Goal: Task Accomplishment & Management: Manage account settings

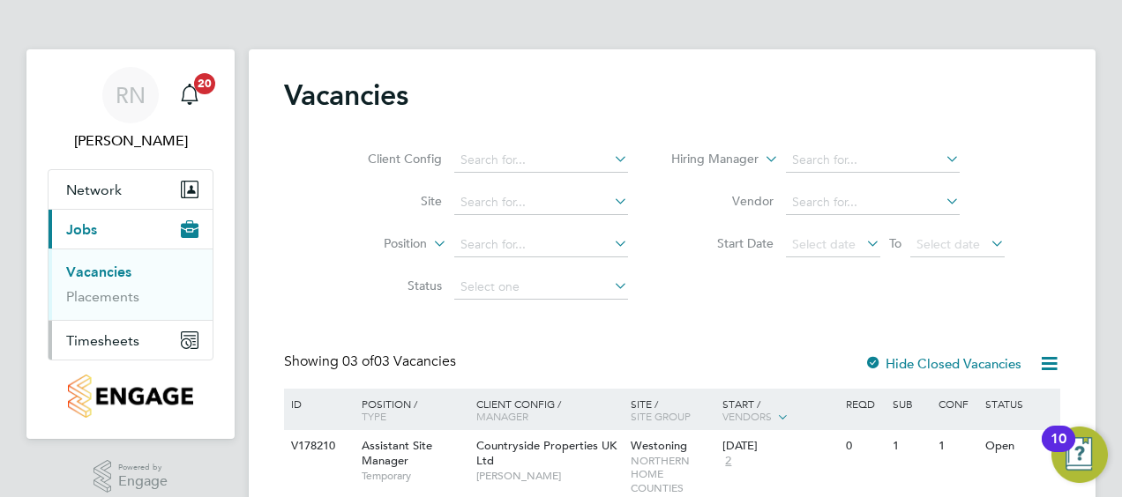
click at [108, 337] on span "Timesheets" at bounding box center [102, 340] width 73 height 17
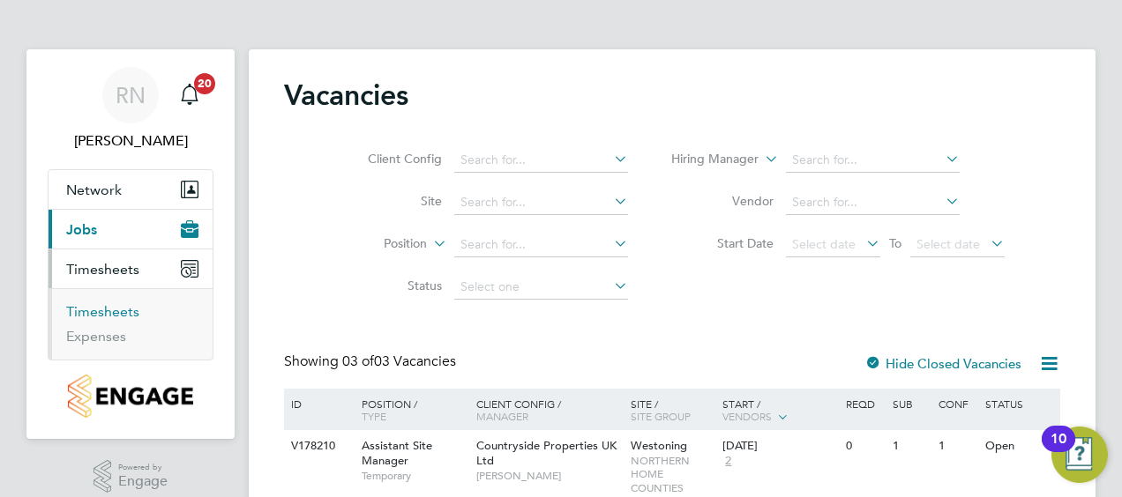
click at [115, 310] on link "Timesheets" at bounding box center [102, 311] width 73 height 17
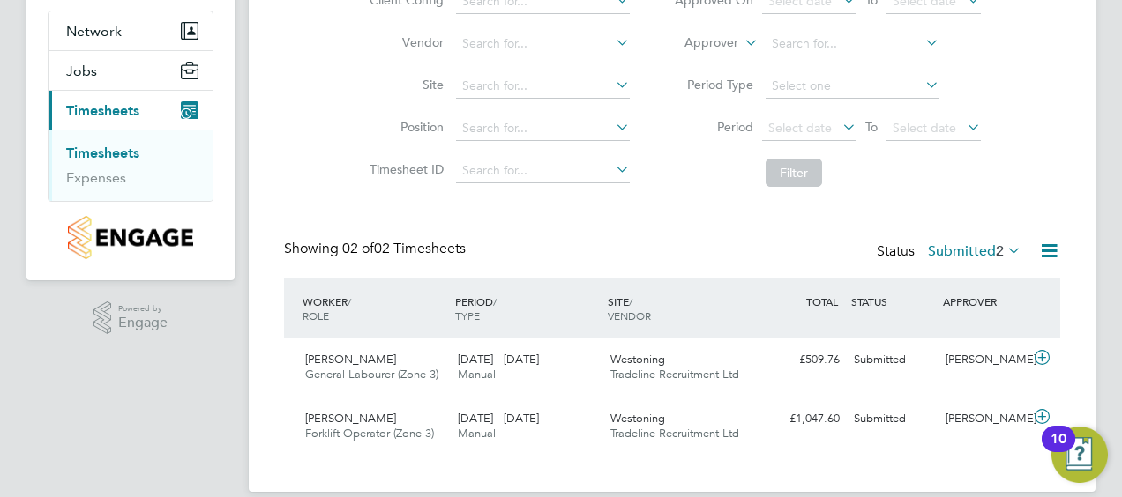
scroll to position [180, 0]
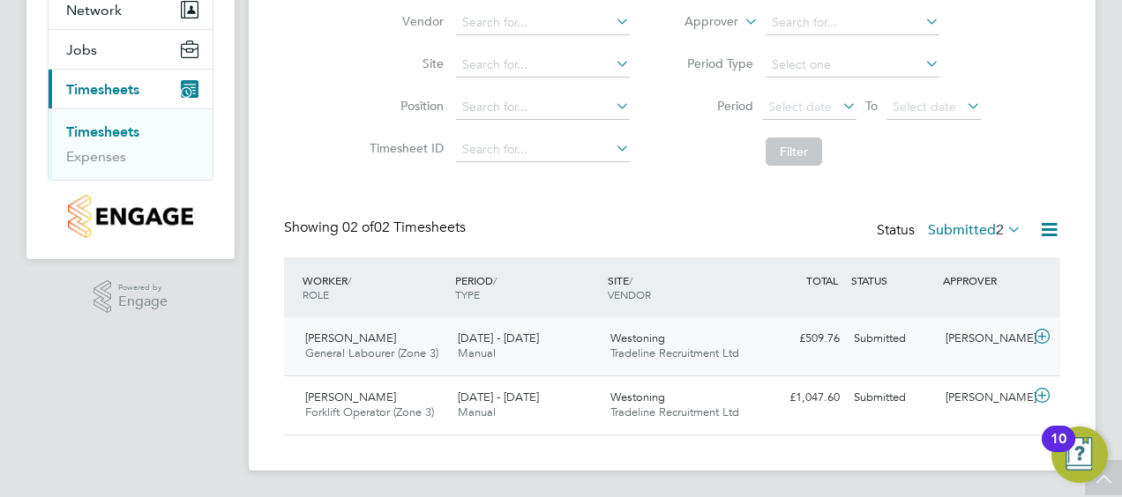
click at [385, 347] on span "General Labourer (Zone 3)" at bounding box center [371, 353] width 133 height 15
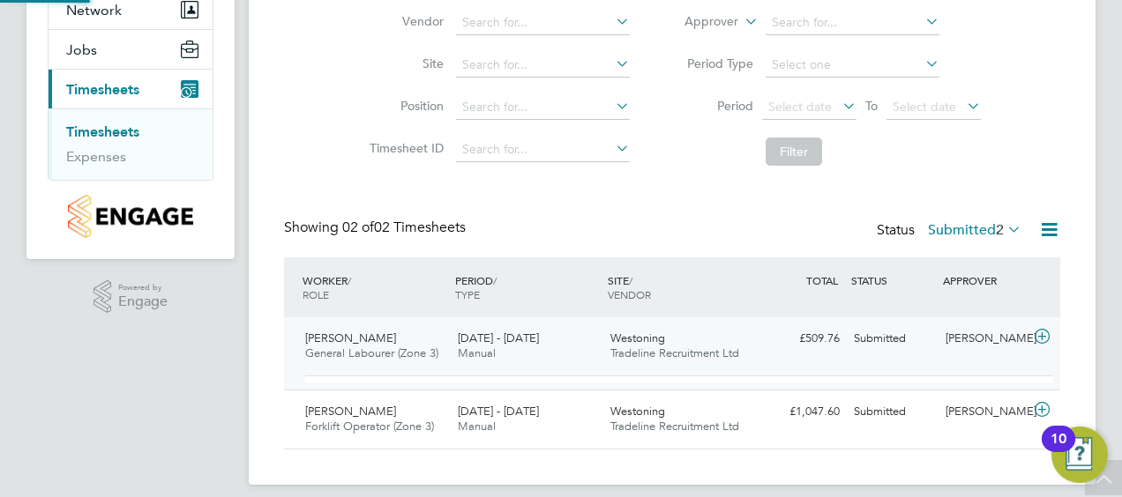
scroll to position [30, 172]
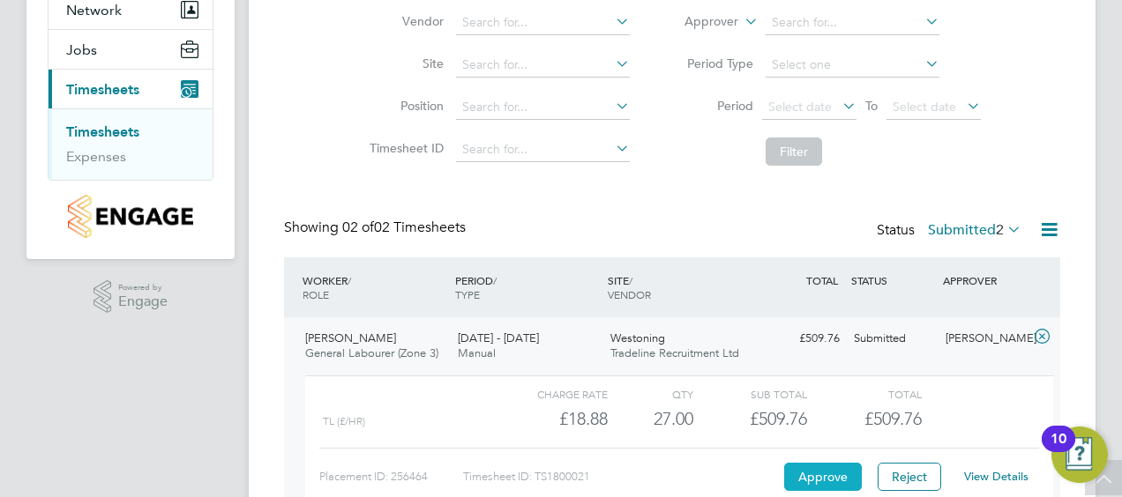
click at [802, 466] on button "Approve" at bounding box center [823, 477] width 78 height 28
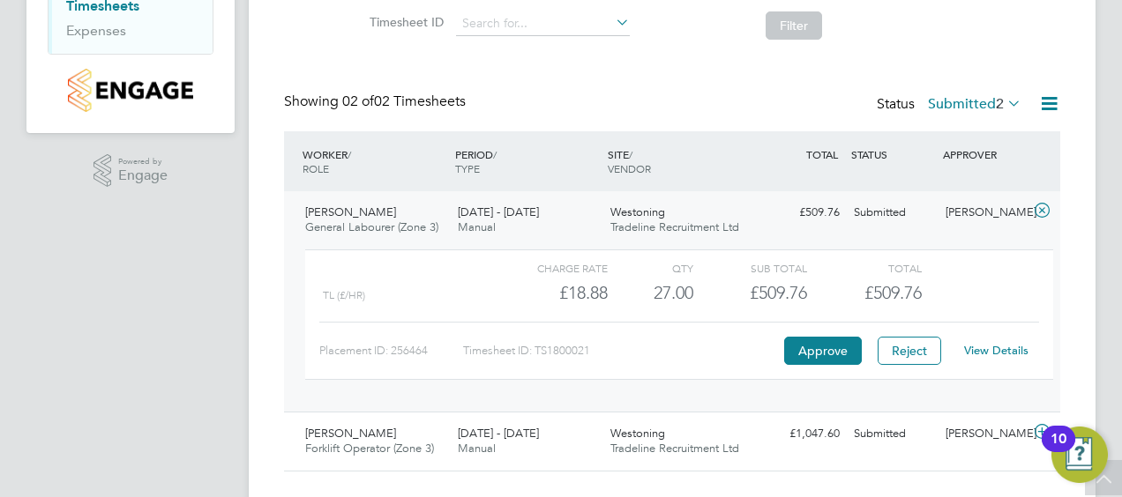
scroll to position [342, 0]
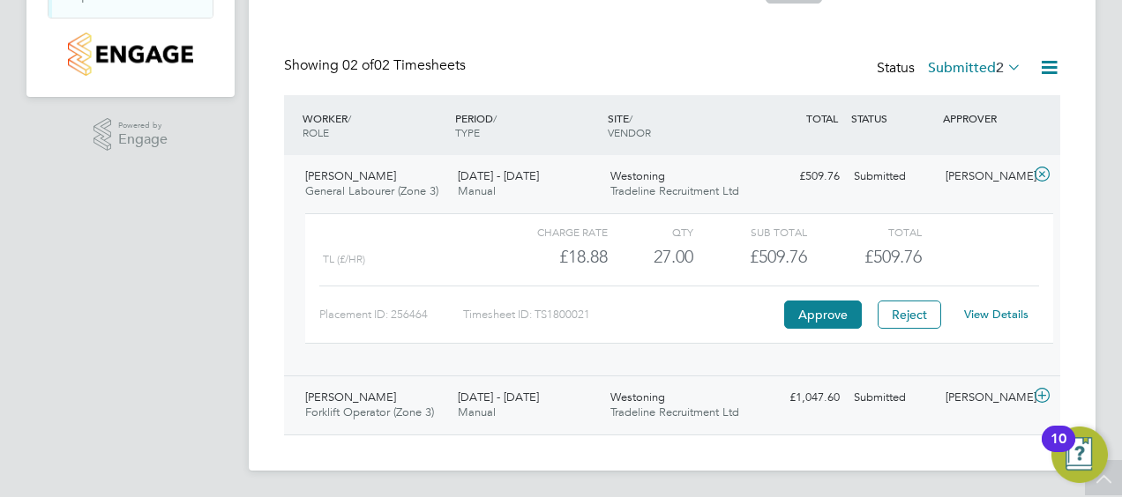
click at [637, 396] on span "Westoning" at bounding box center [637, 397] width 55 height 15
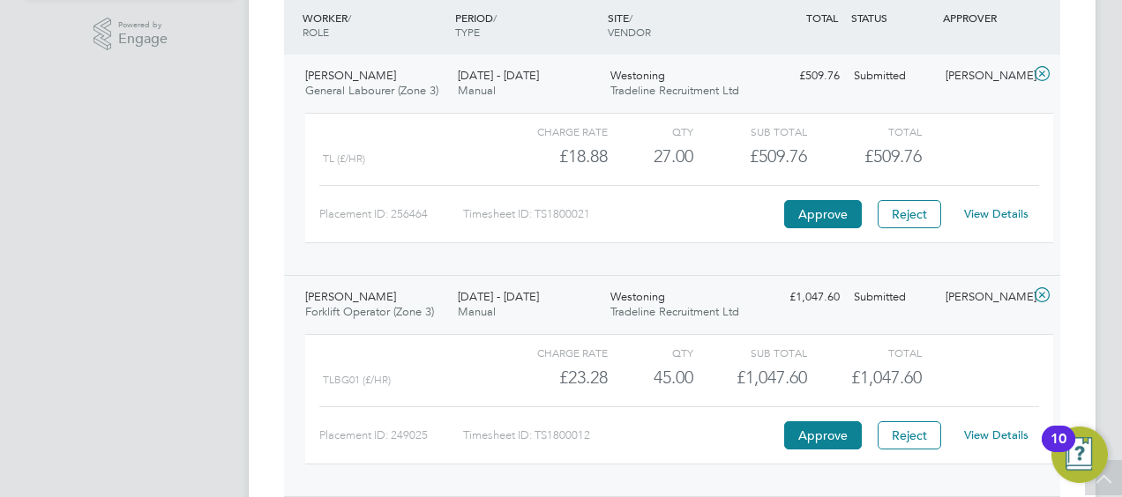
scroll to position [504, 0]
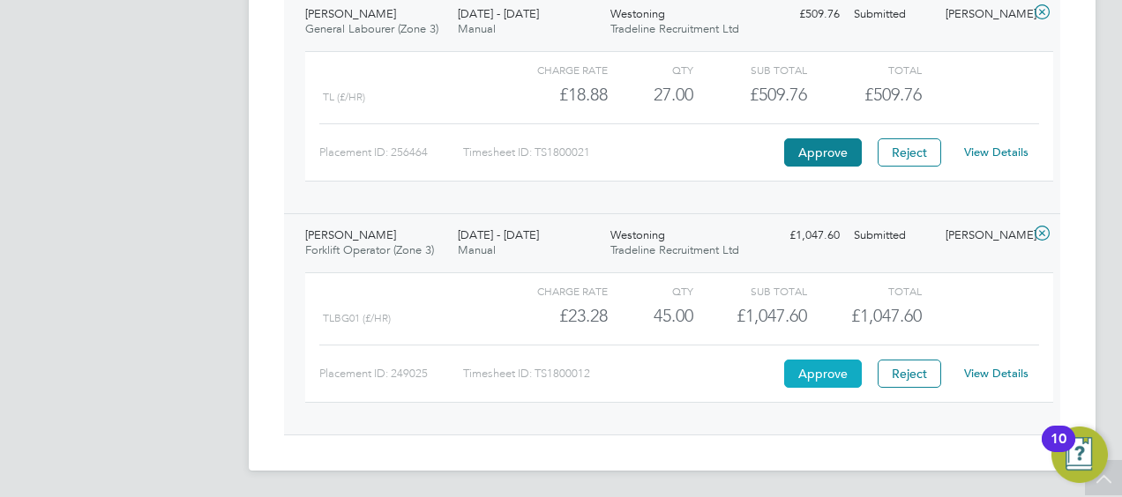
click at [817, 374] on button "Approve" at bounding box center [823, 374] width 78 height 28
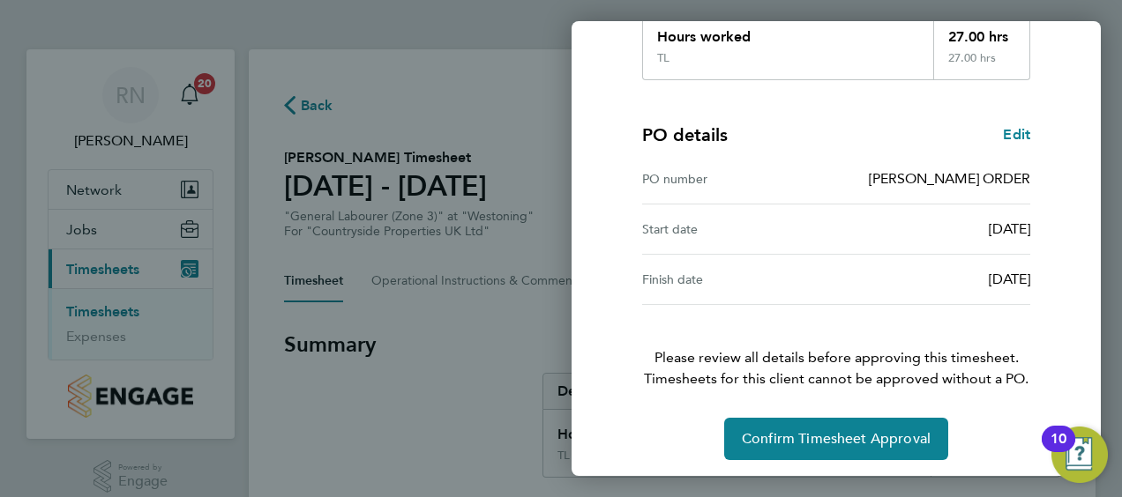
scroll to position [346, 0]
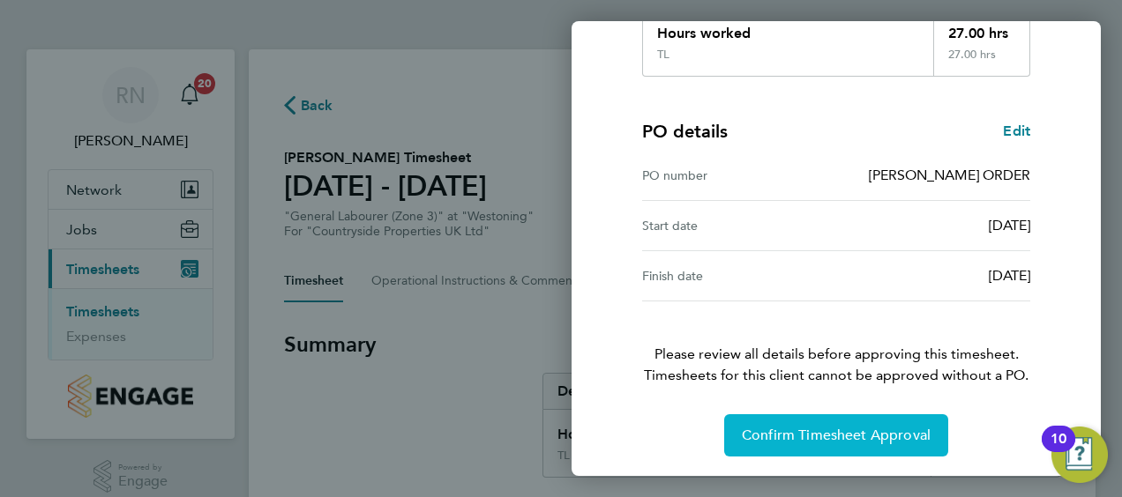
click at [781, 433] on span "Confirm Timesheet Approval" at bounding box center [836, 436] width 189 height 18
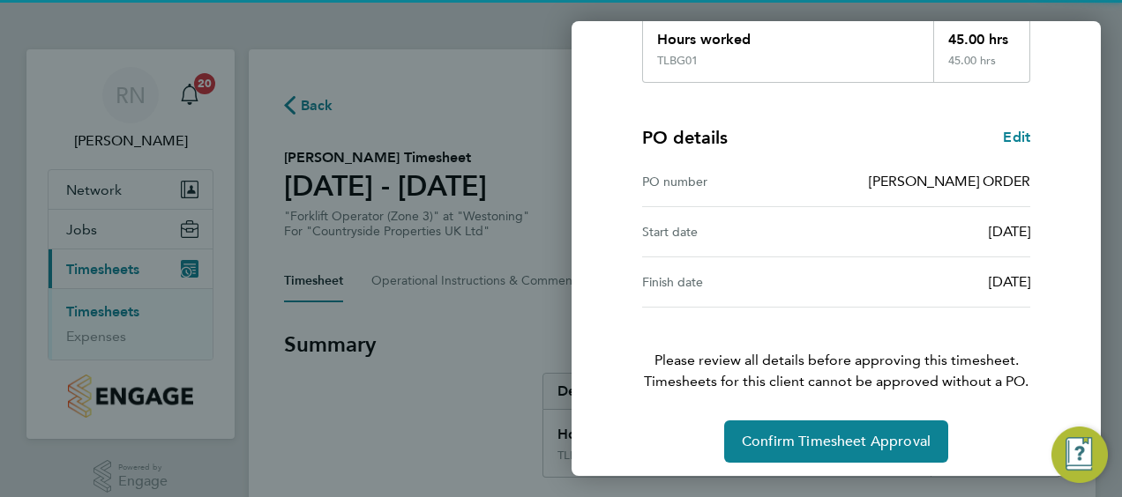
scroll to position [346, 0]
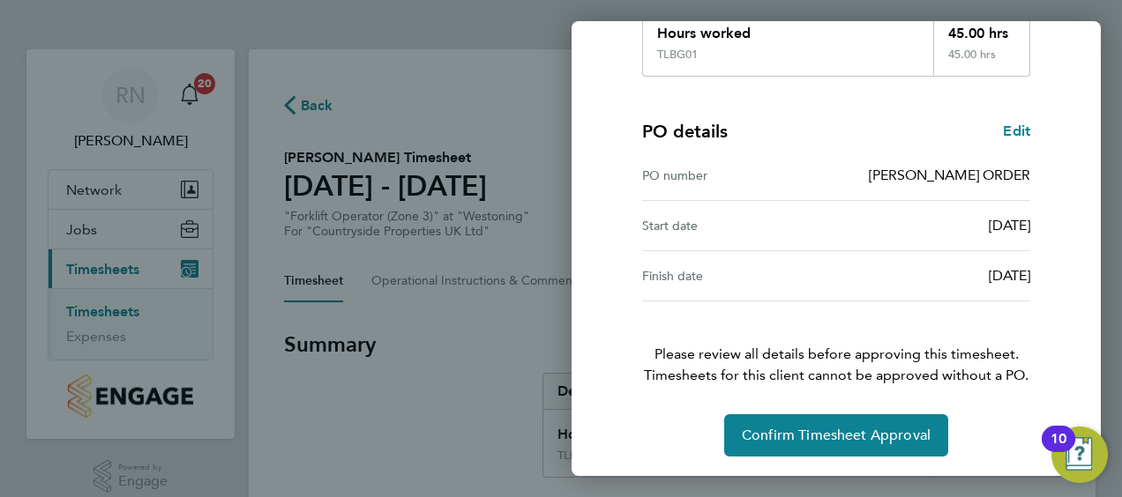
click at [829, 406] on div "Timesheet approval of Ben Gough Forklift Operator (Zone 3) · Countryside Proper…" at bounding box center [836, 105] width 430 height 704
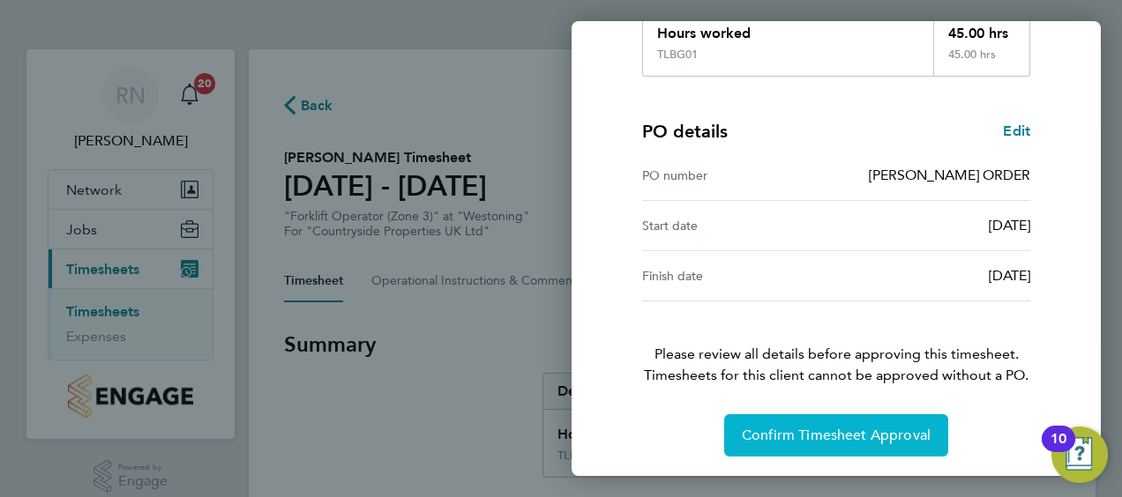
click at [827, 432] on span "Confirm Timesheet Approval" at bounding box center [836, 436] width 189 height 18
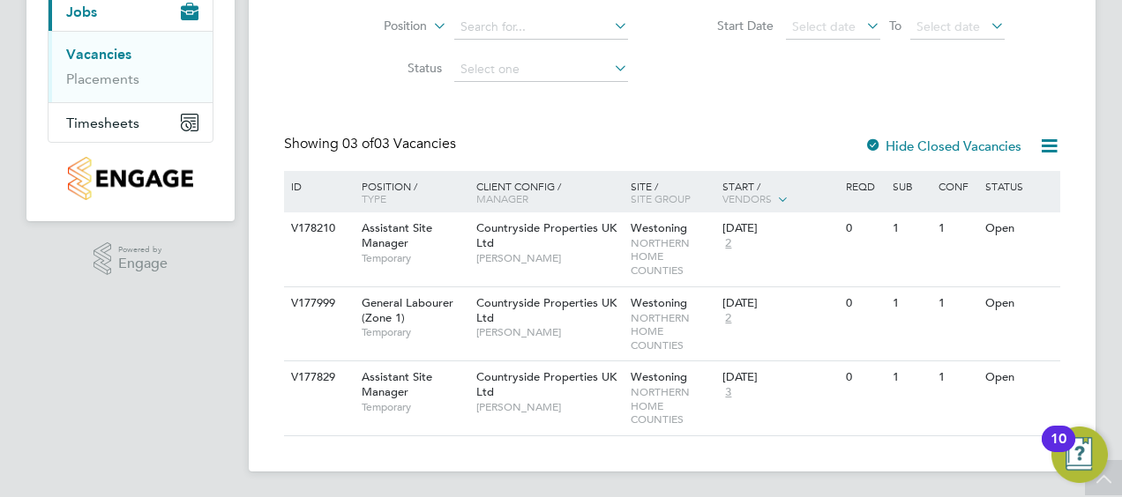
scroll to position [220, 0]
click at [121, 113] on span "Timesheets" at bounding box center [102, 121] width 73 height 17
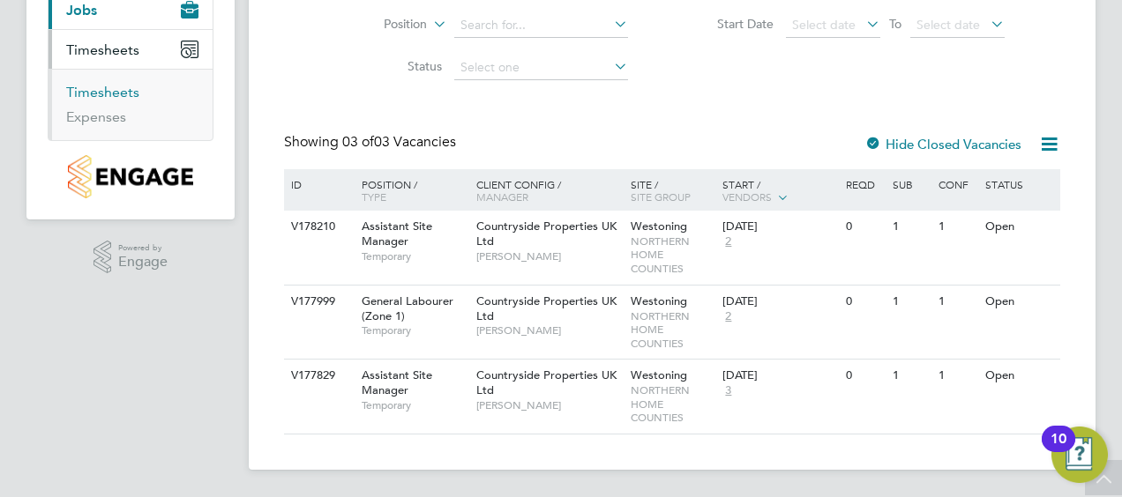
click at [107, 96] on link "Timesheets" at bounding box center [102, 92] width 73 height 17
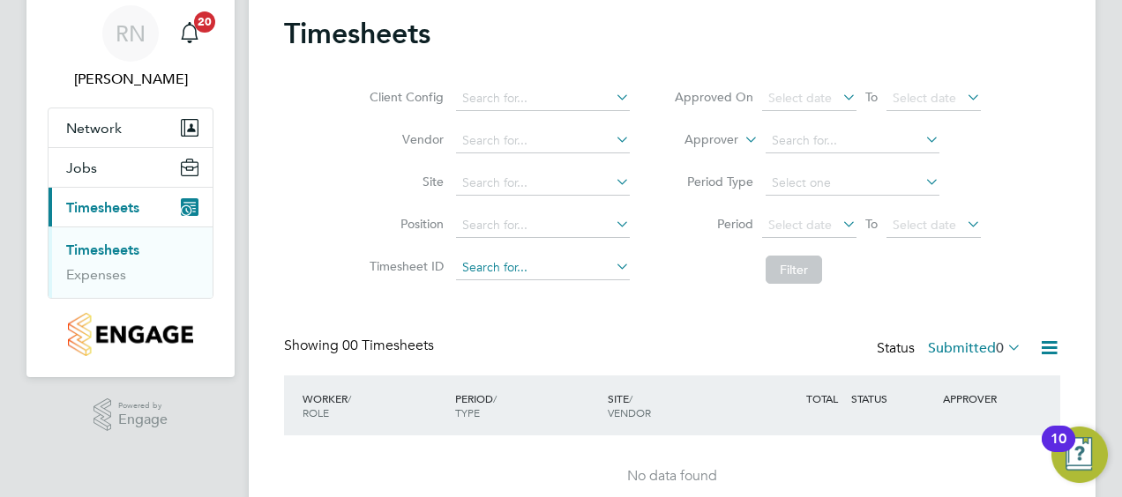
scroll to position [145, 0]
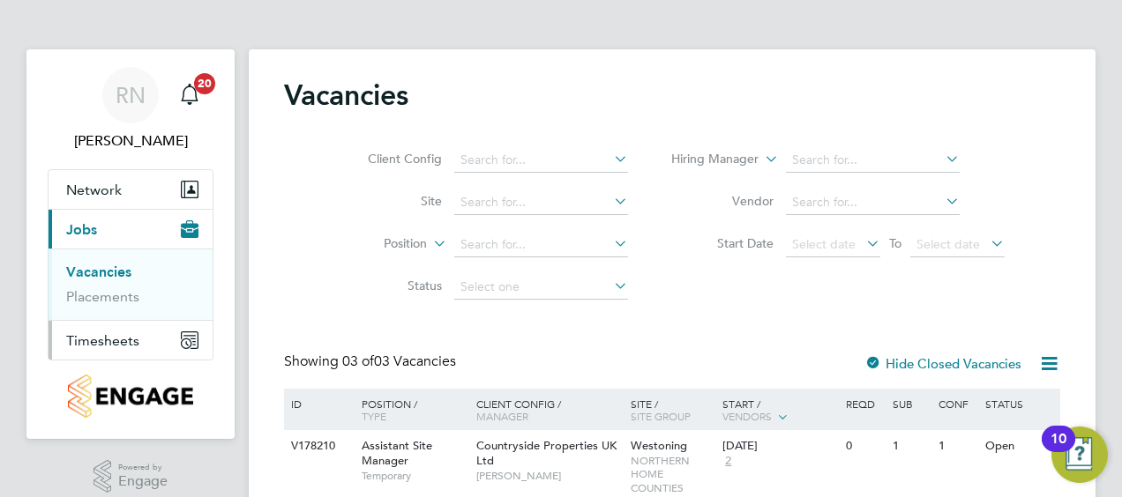
click at [115, 340] on span "Timesheets" at bounding box center [102, 340] width 73 height 17
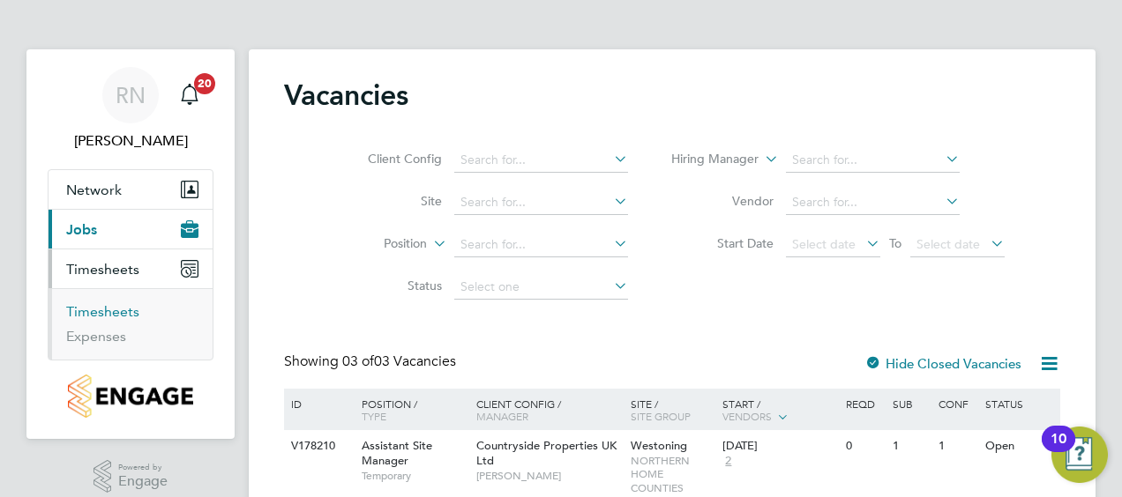
click at [109, 307] on link "Timesheets" at bounding box center [102, 311] width 73 height 17
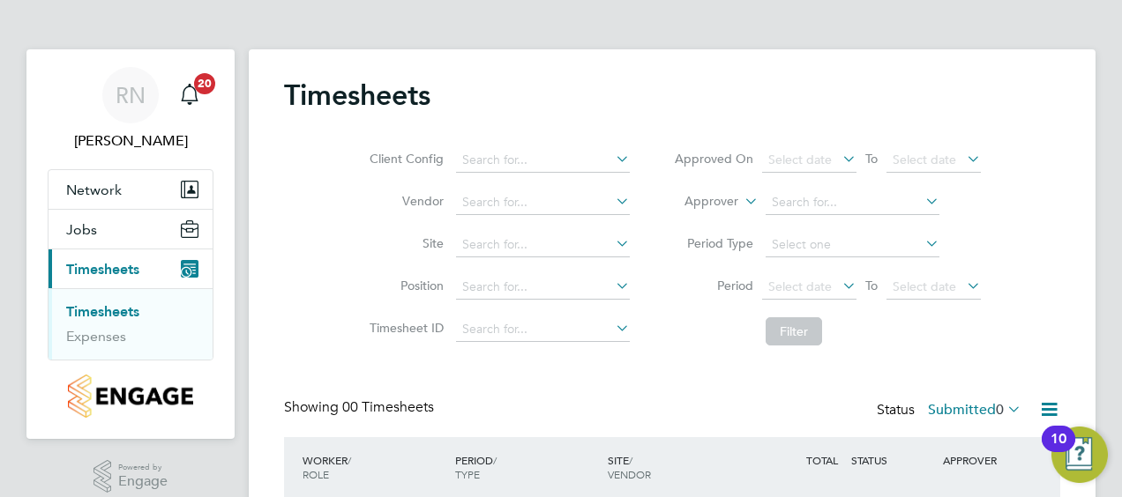
drag, startPoint x: 1019, startPoint y: 347, endPoint x: 1021, endPoint y: 360, distance: 12.5
click at [1021, 360] on div "Timesheets Client Config Vendor Site Position Timesheet ID Approved On Select d…" at bounding box center [672, 329] width 776 height 503
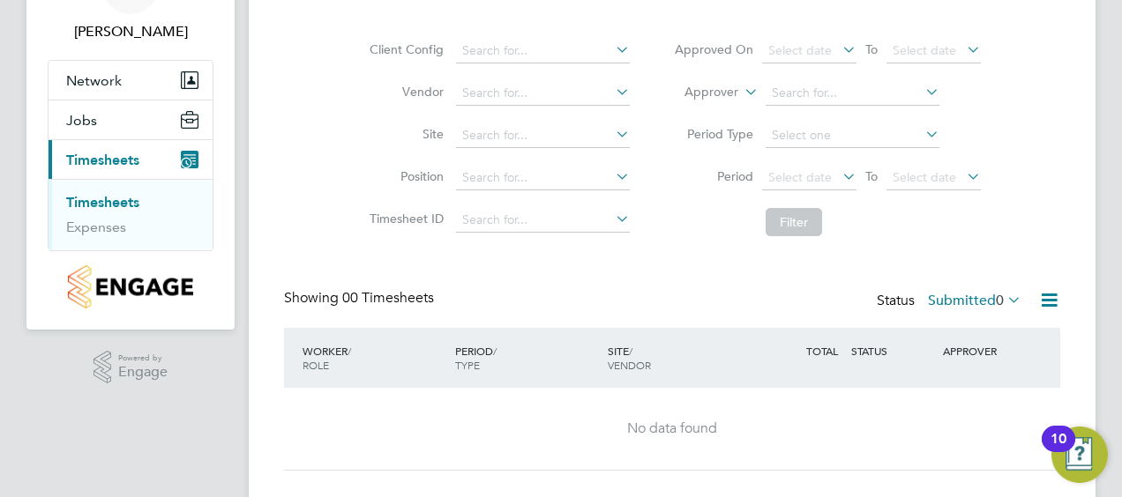
scroll to position [145, 0]
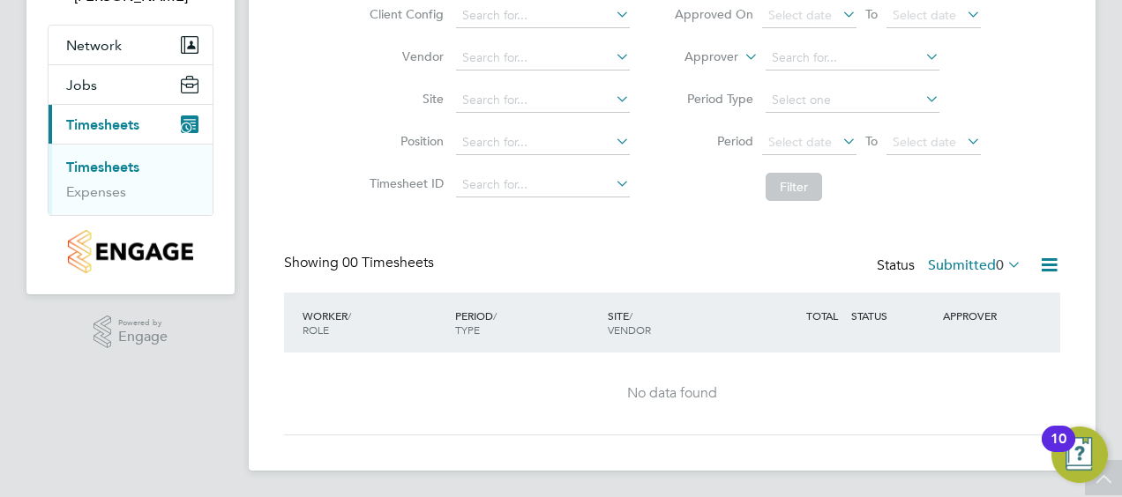
click at [111, 162] on link "Timesheets" at bounding box center [102, 167] width 73 height 17
click at [104, 122] on span "Timesheets" at bounding box center [102, 124] width 73 height 17
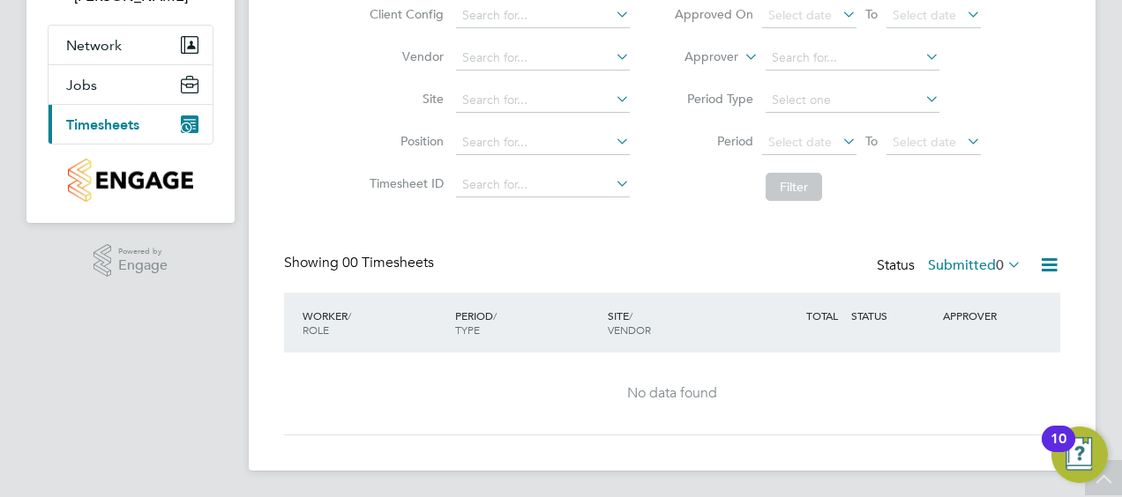
click at [100, 123] on span "Timesheets" at bounding box center [102, 124] width 73 height 17
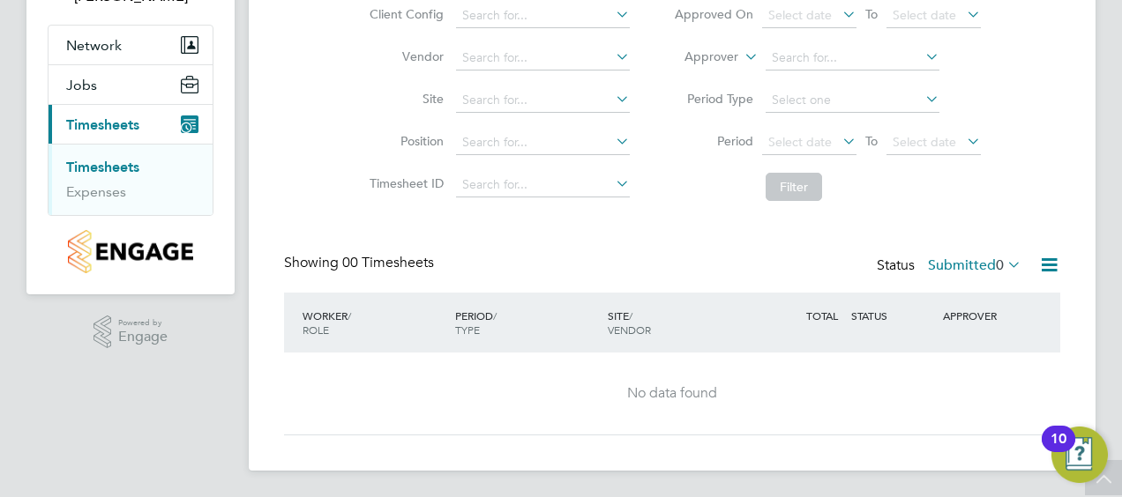
click at [106, 166] on link "Timesheets" at bounding box center [102, 167] width 73 height 17
click at [74, 82] on span "Jobs" at bounding box center [81, 85] width 31 height 17
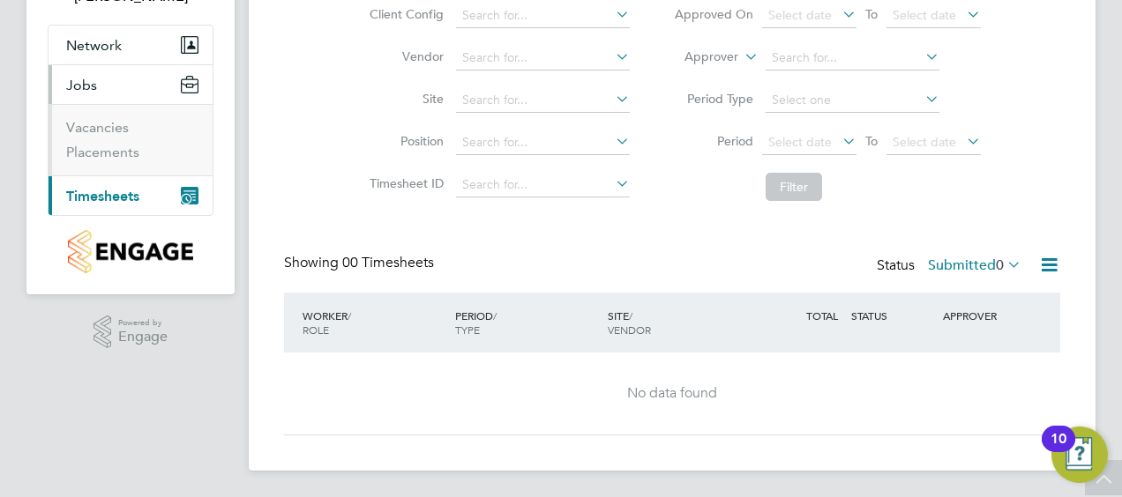
click at [99, 196] on span "Timesheets" at bounding box center [102, 196] width 73 height 17
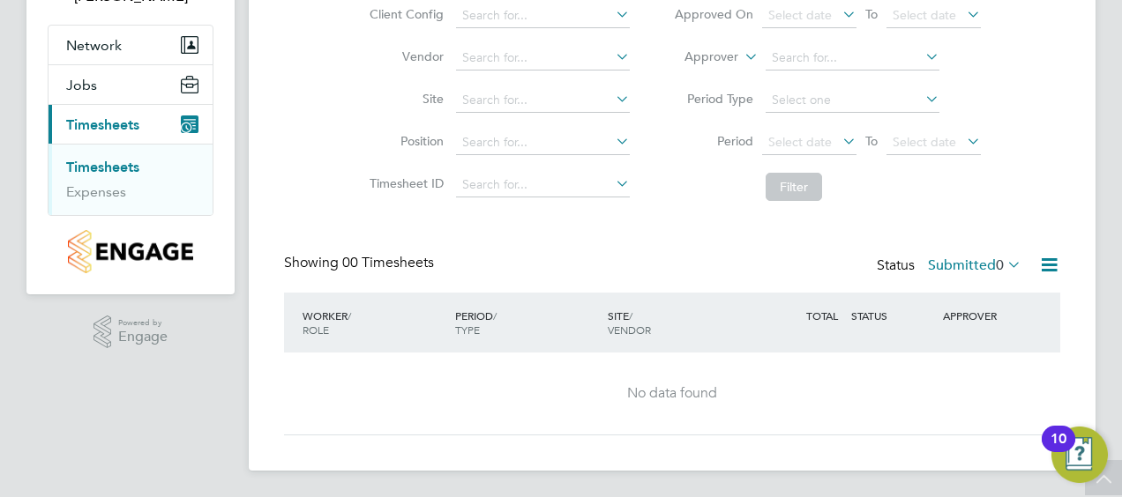
click at [101, 159] on link "Timesheets" at bounding box center [102, 167] width 73 height 17
